Goal: Information Seeking & Learning: Learn about a topic

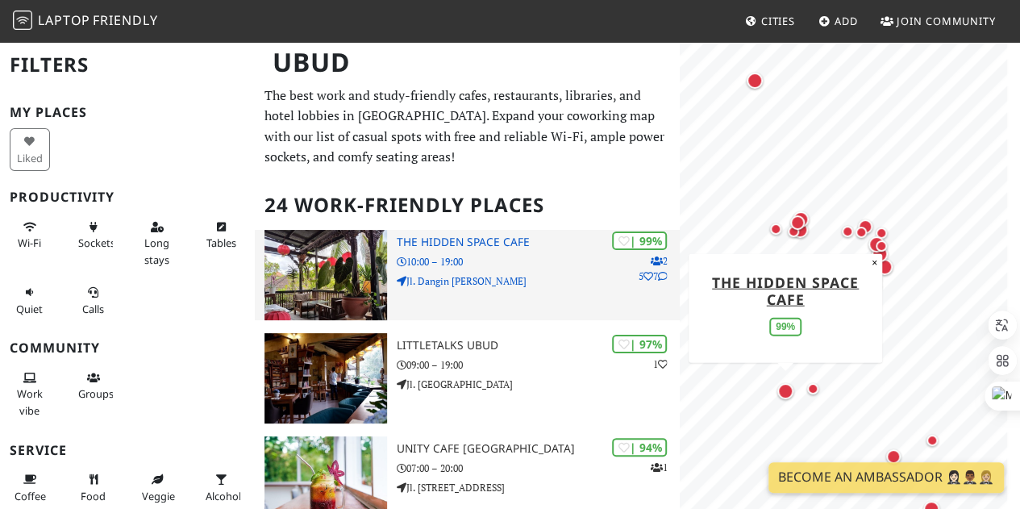
click at [330, 293] on img at bounding box center [325, 275] width 123 height 90
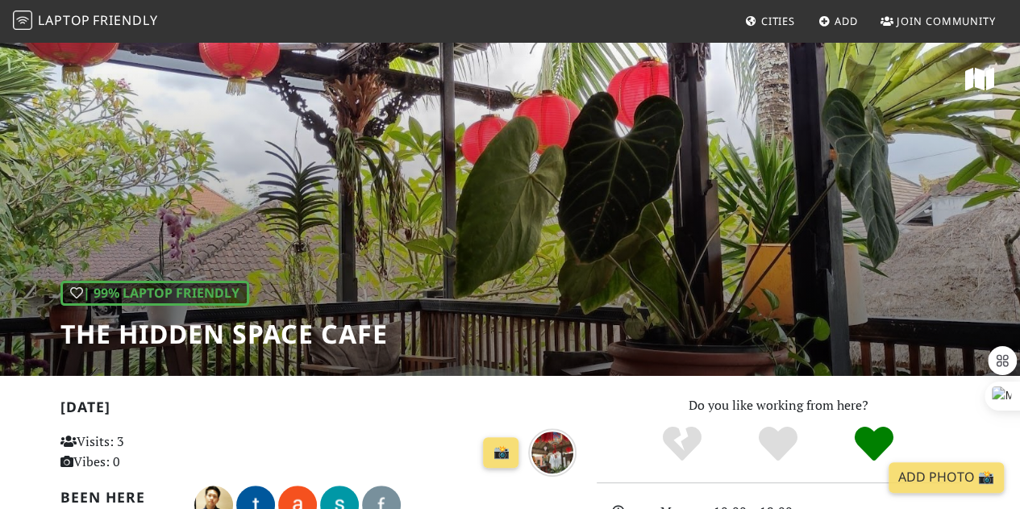
click at [371, 259] on div "| 99% Laptop Friendly The Hidden Space Cafe" at bounding box center [510, 207] width 1020 height 335
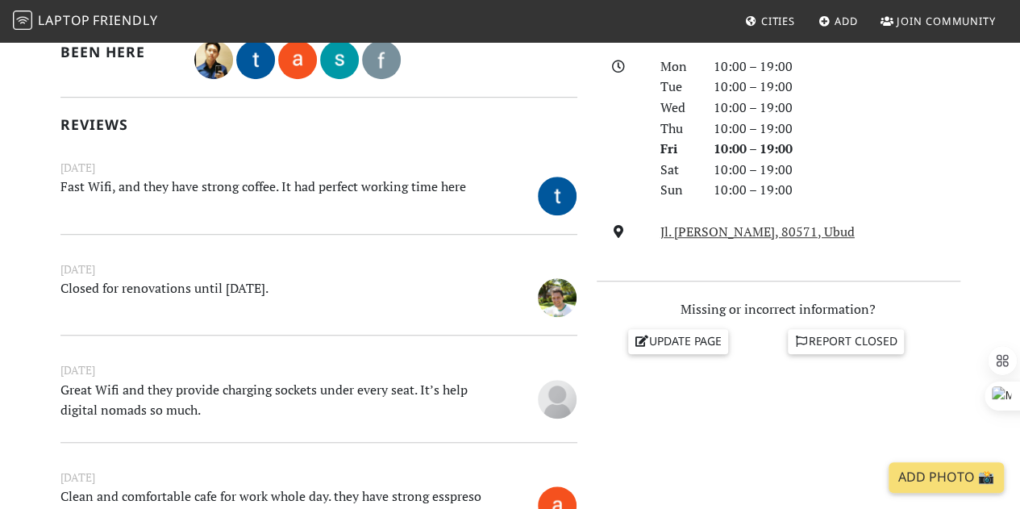
scroll to position [476, 0]
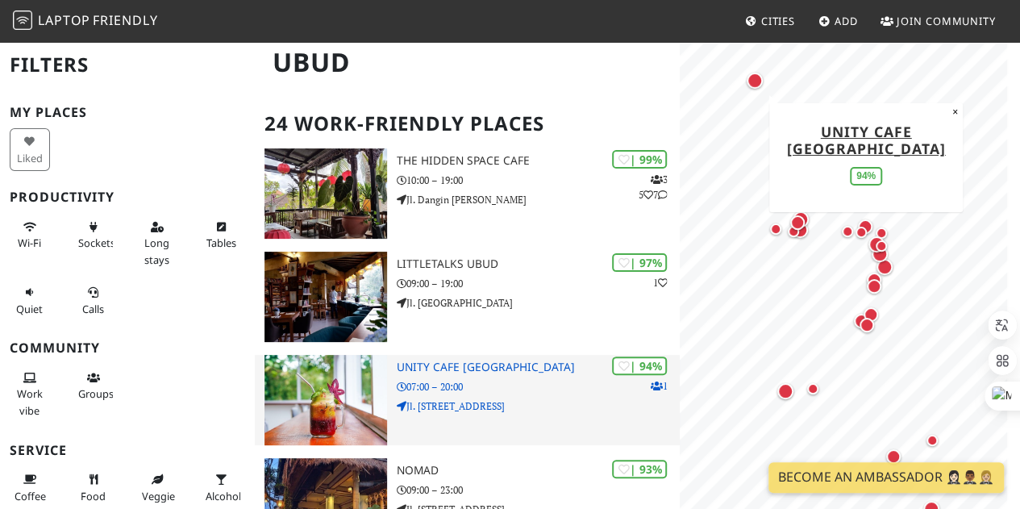
scroll to position [81, 0]
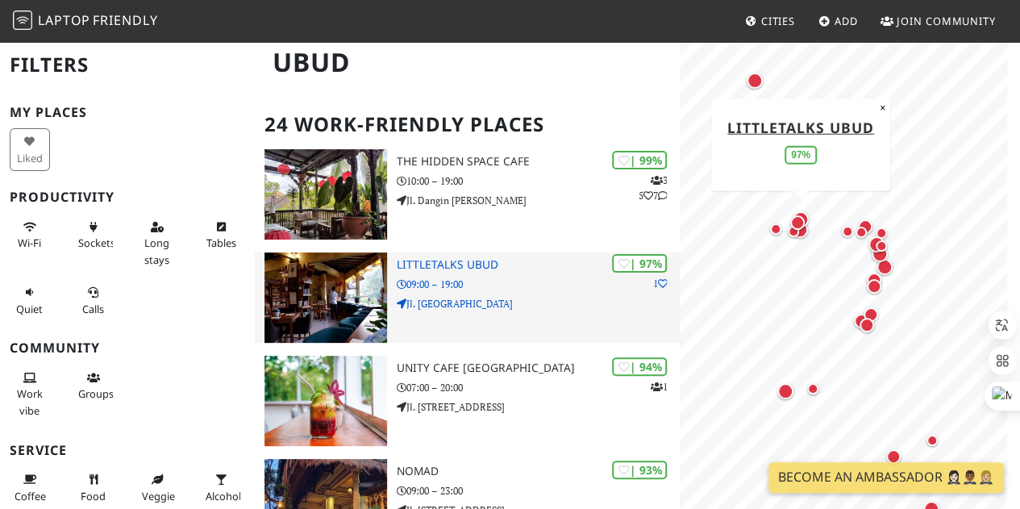
click at [339, 298] on img at bounding box center [325, 297] width 123 height 90
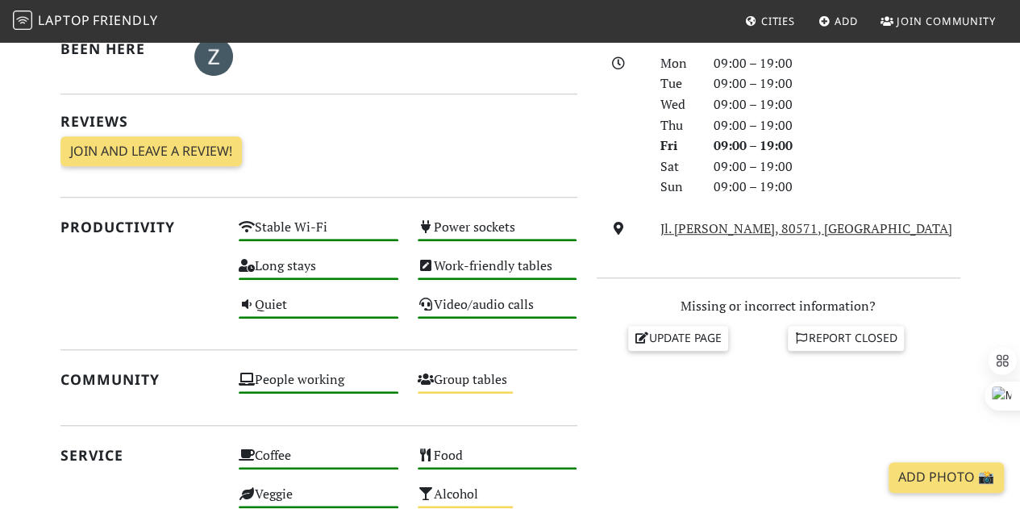
scroll to position [398, 0]
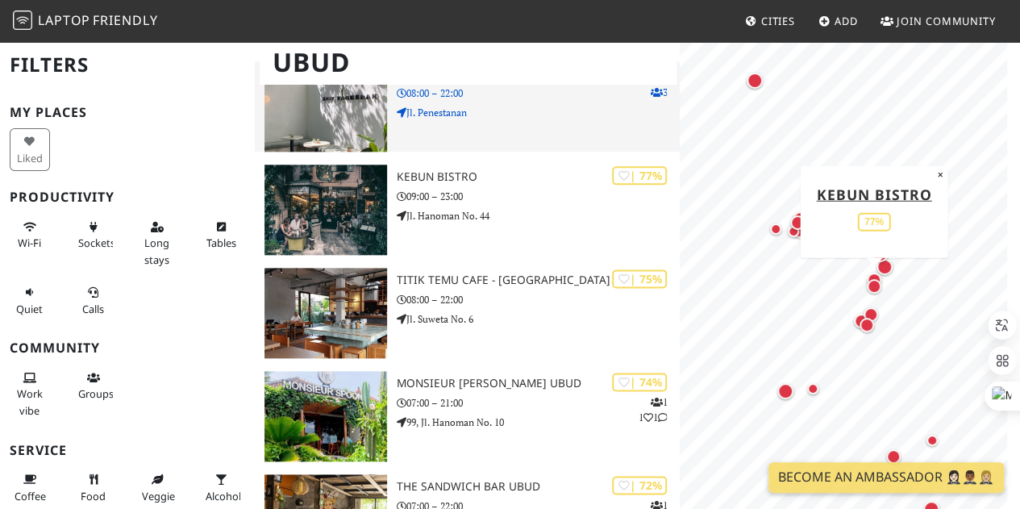
scroll to position [725, 0]
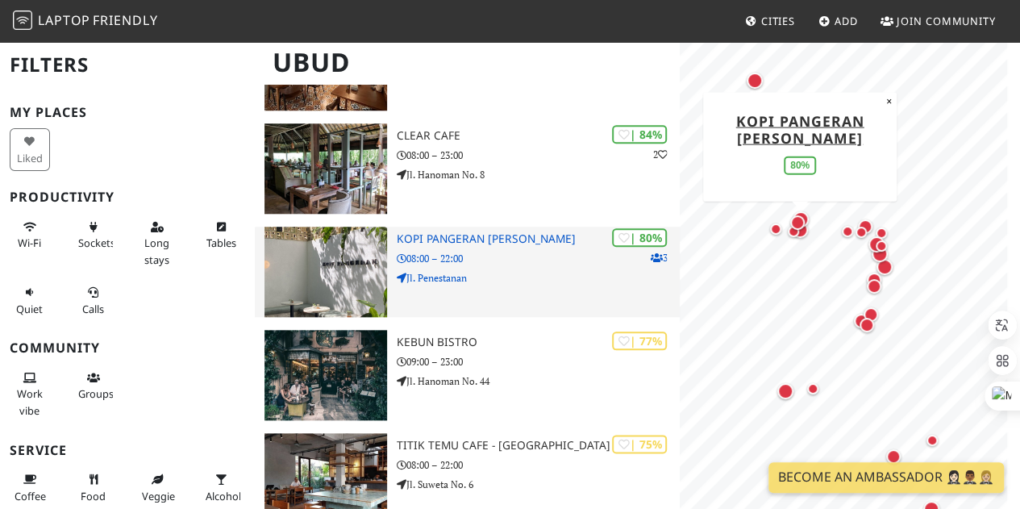
click at [322, 259] on img at bounding box center [325, 271] width 123 height 90
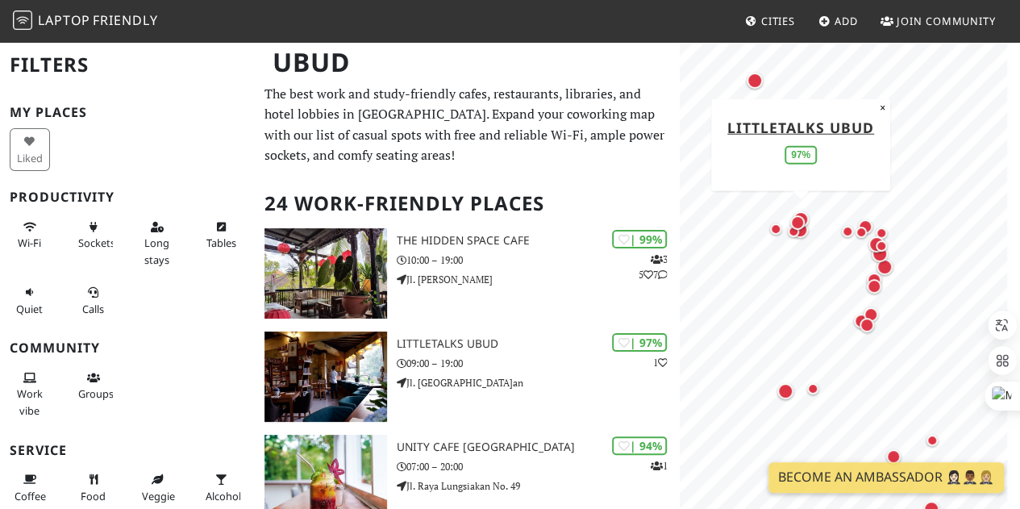
scroll to position [0, 0]
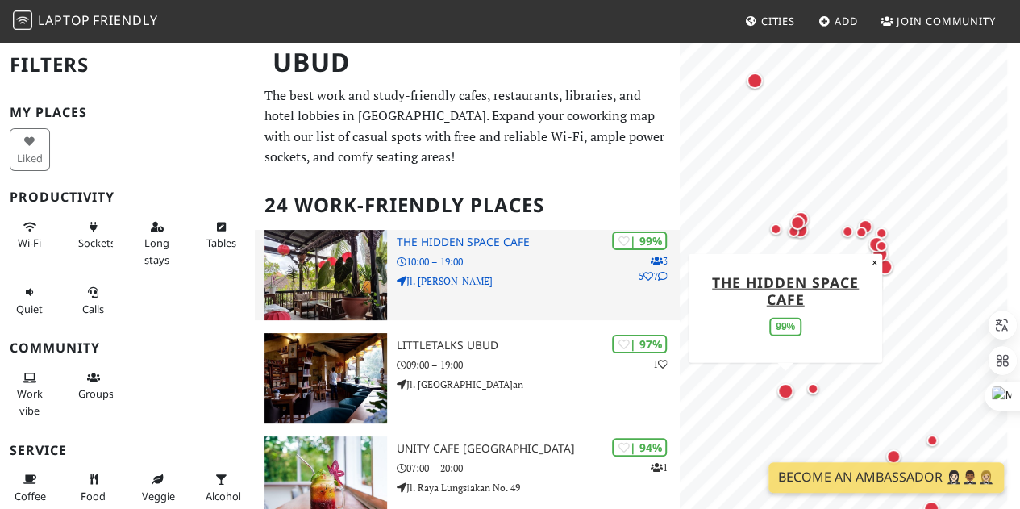
click at [325, 278] on img at bounding box center [325, 275] width 123 height 90
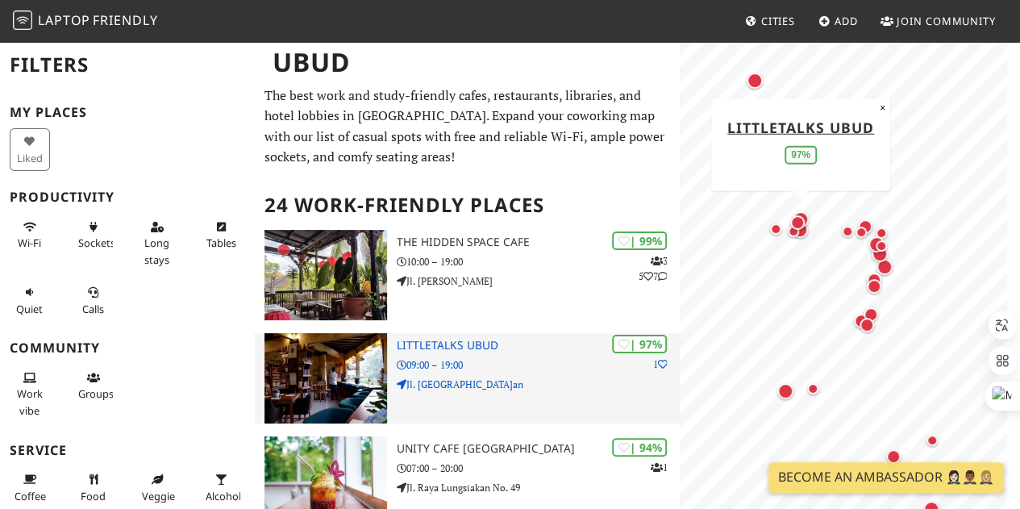
click at [372, 361] on img at bounding box center [325, 378] width 123 height 90
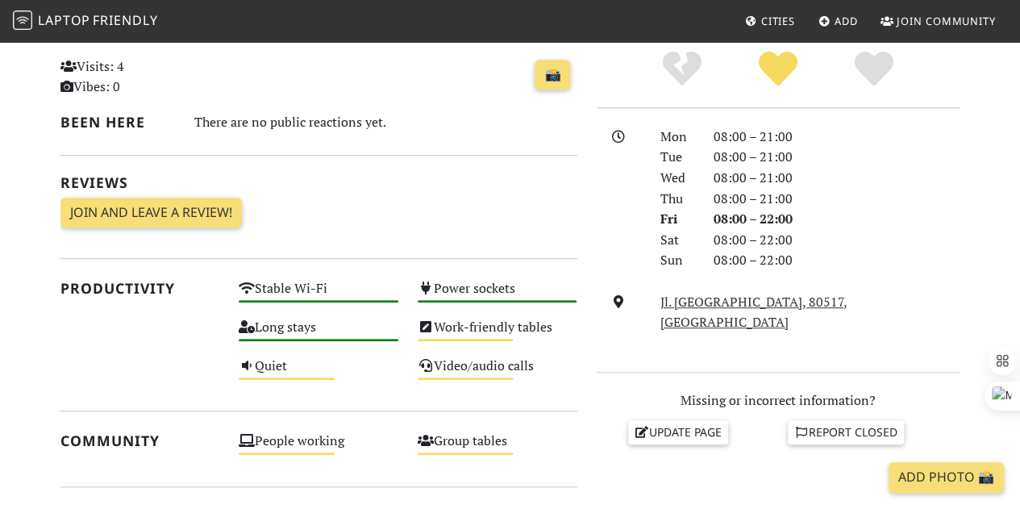
scroll to position [377, 0]
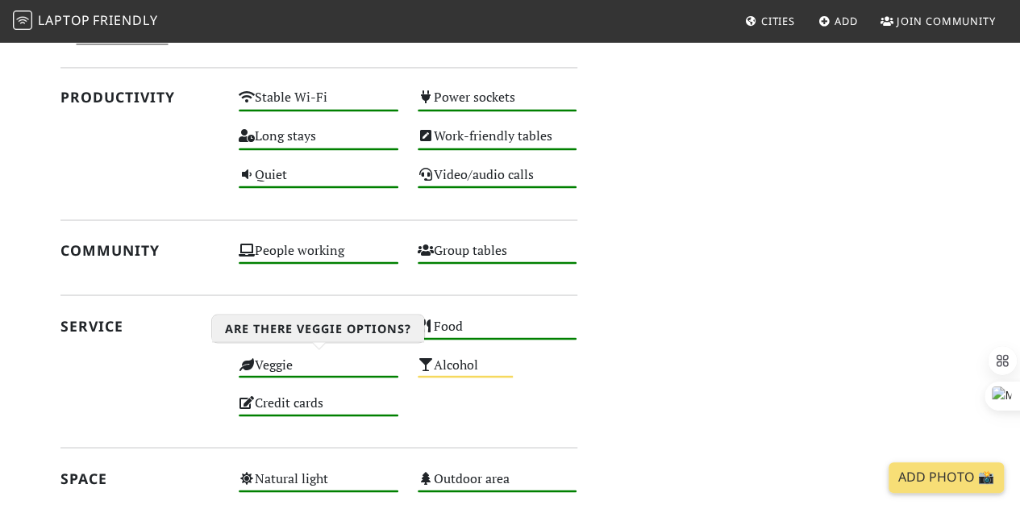
scroll to position [1321, 0]
